Goal: Navigation & Orientation: Find specific page/section

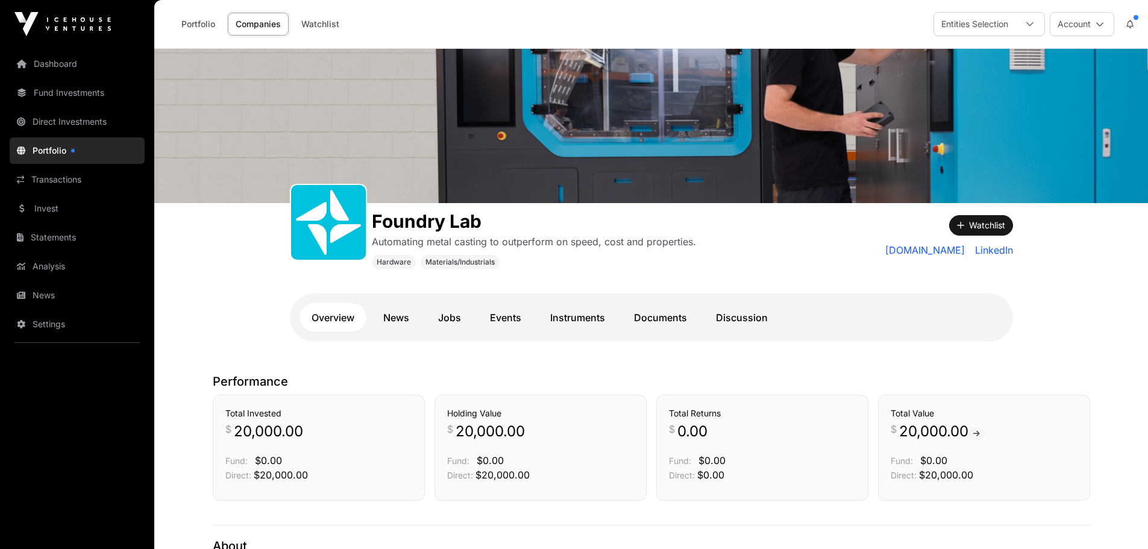
click at [63, 117] on link "Direct Investments" at bounding box center [77, 121] width 135 height 27
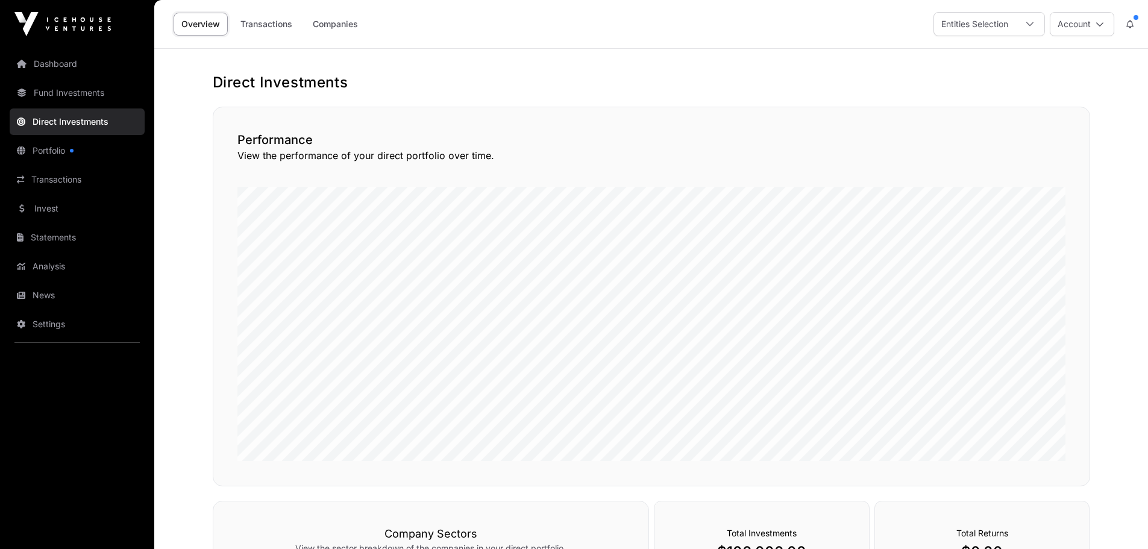
click at [78, 63] on link "Dashboard" at bounding box center [77, 64] width 135 height 27
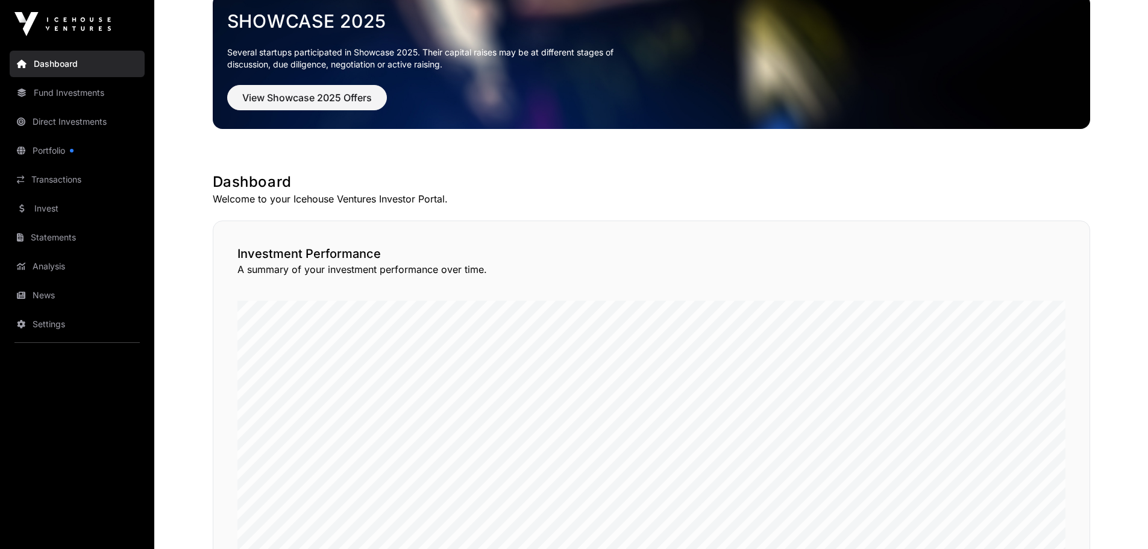
scroll to position [60, 0]
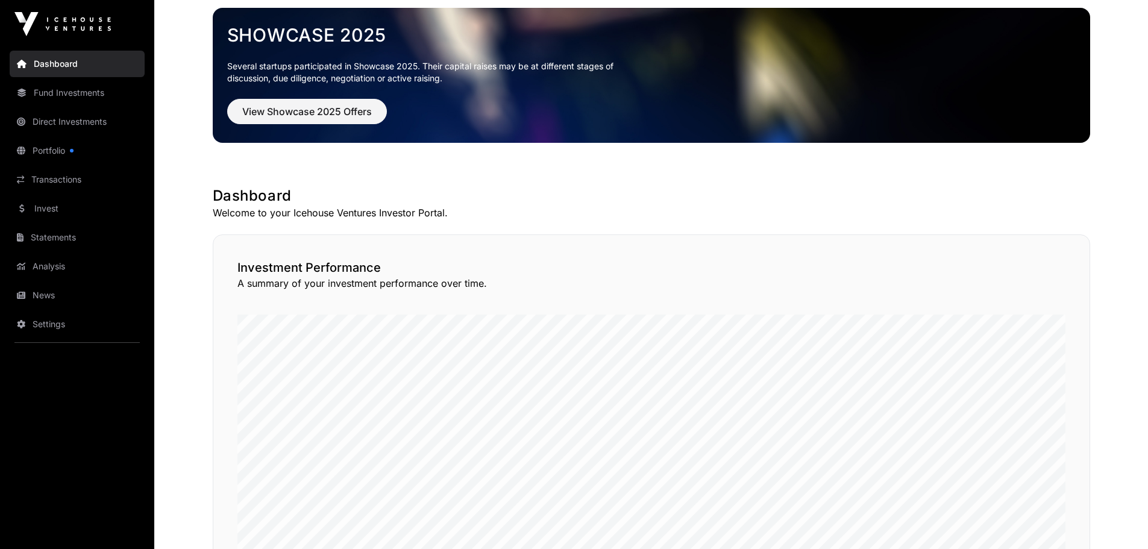
click at [67, 94] on link "Fund Investments" at bounding box center [77, 93] width 135 height 27
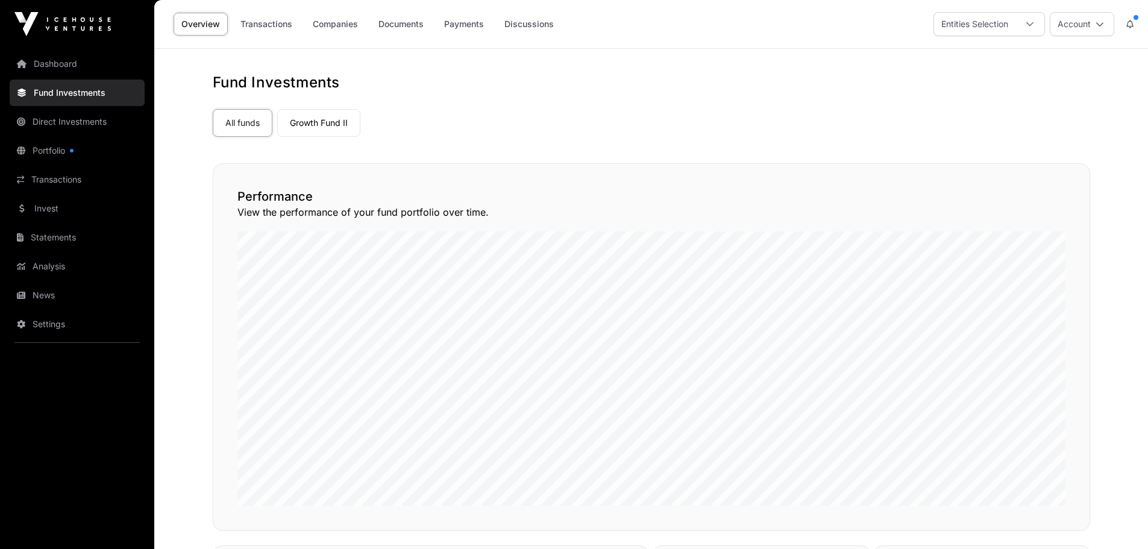
click at [1031, 22] on icon at bounding box center [1030, 24] width 8 height 8
click at [347, 24] on link "Companies" at bounding box center [335, 24] width 61 height 23
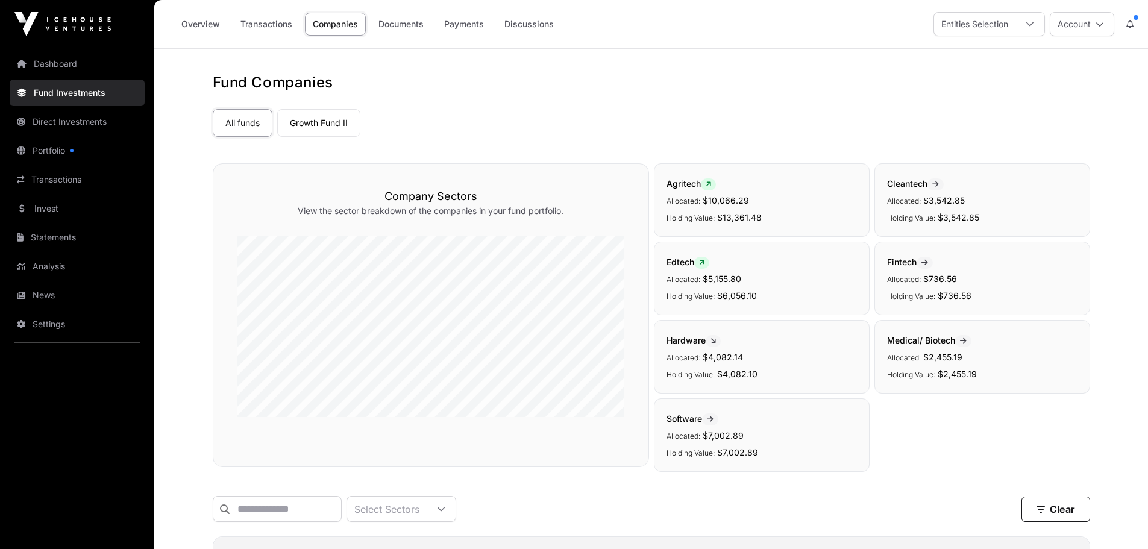
click at [55, 214] on link "Invest" at bounding box center [77, 208] width 135 height 27
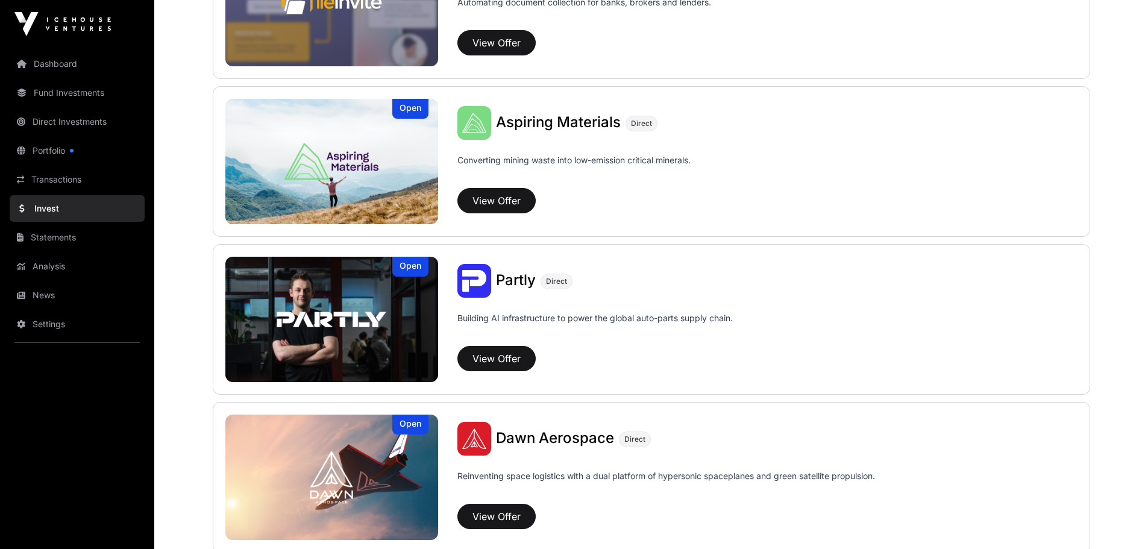
scroll to position [603, 0]
